Goal: Task Accomplishment & Management: Manage account settings

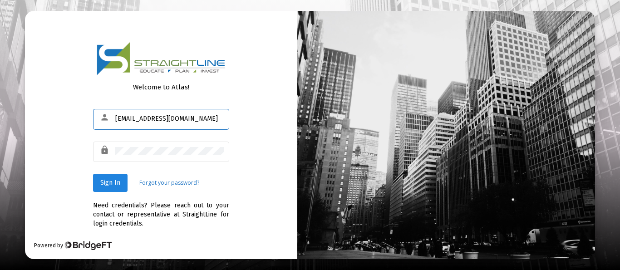
type input "[EMAIL_ADDRESS][DOMAIN_NAME]"
click at [109, 185] on span "Sign In" at bounding box center [110, 183] width 20 height 8
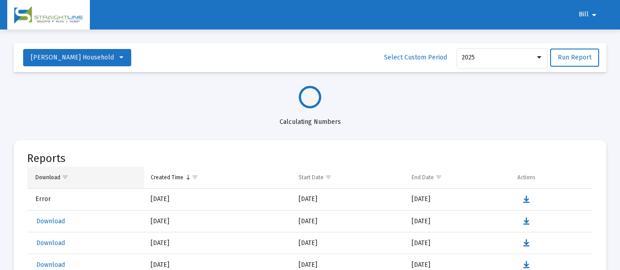
select select "View all"
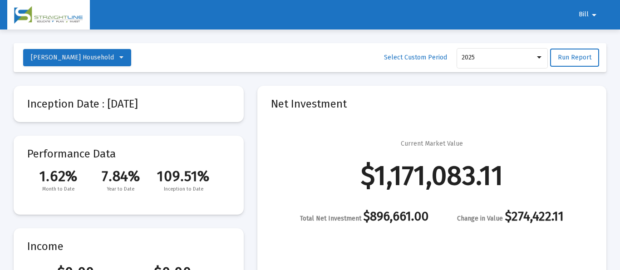
scroll to position [435, 0]
click at [587, 12] on span "Bill" at bounding box center [583, 15] width 10 height 8
click at [590, 38] on button "Logout" at bounding box center [593, 39] width 51 height 22
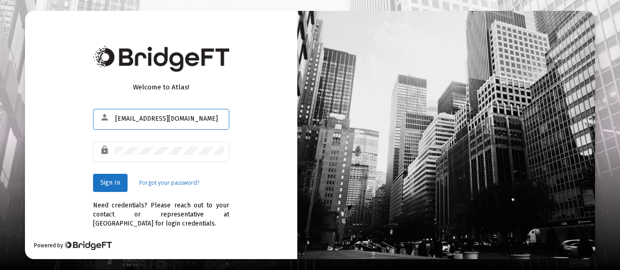
type input "[EMAIL_ADDRESS][DOMAIN_NAME]"
